Goal: Check status

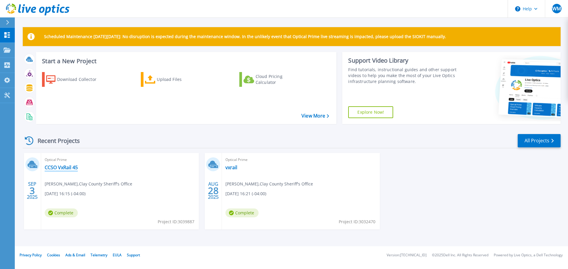
click at [66, 168] on link "CCSO VxRail 45" at bounding box center [61, 168] width 33 height 6
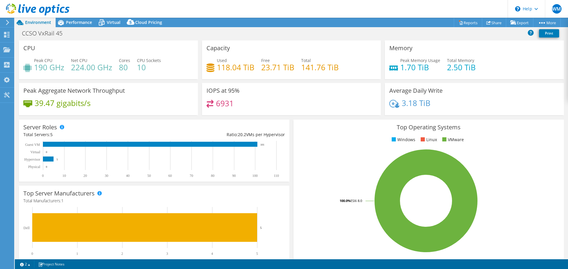
select select "USD"
